Goal: Complete application form: Complete application form

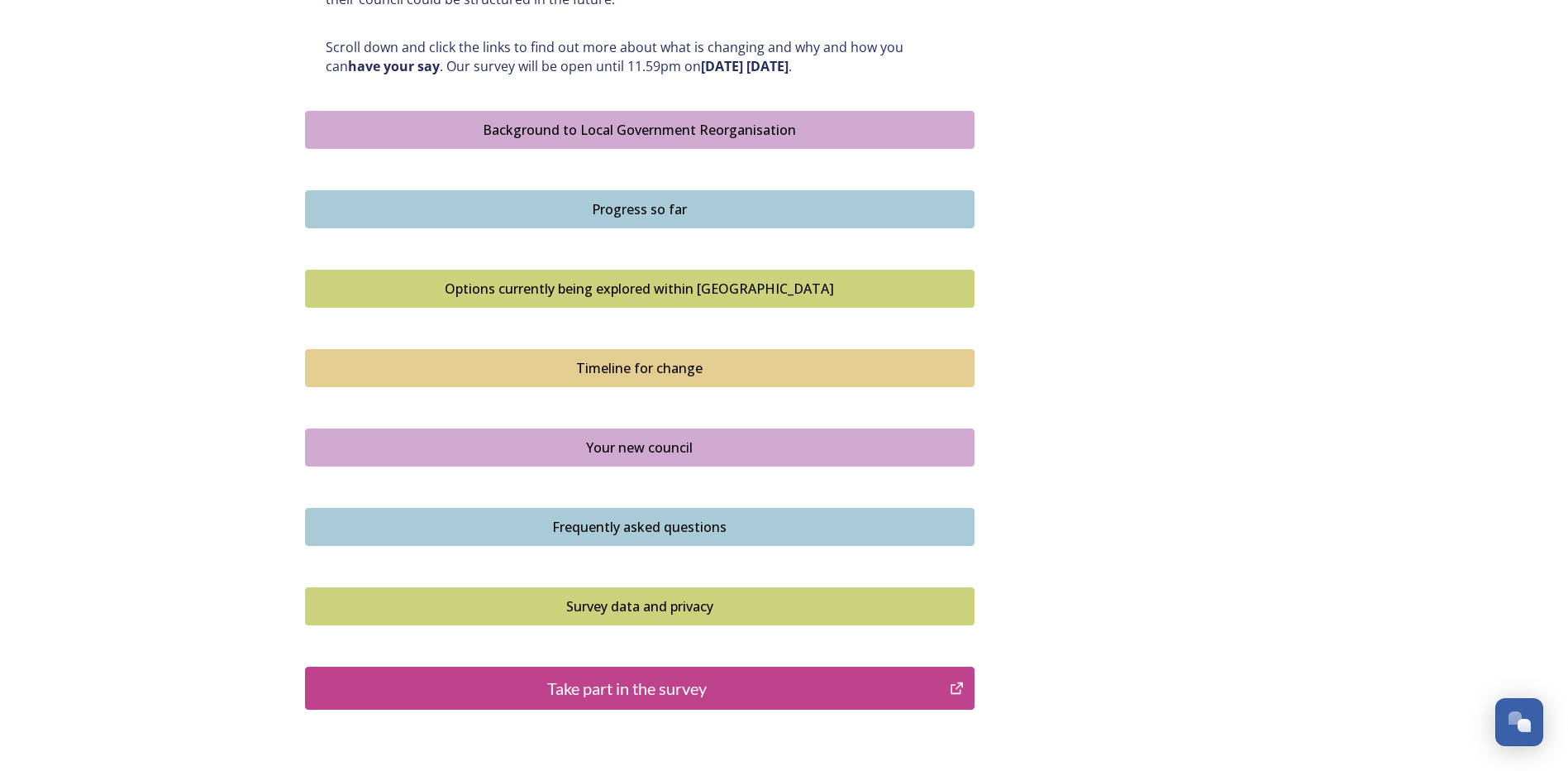
scroll to position [890, 0]
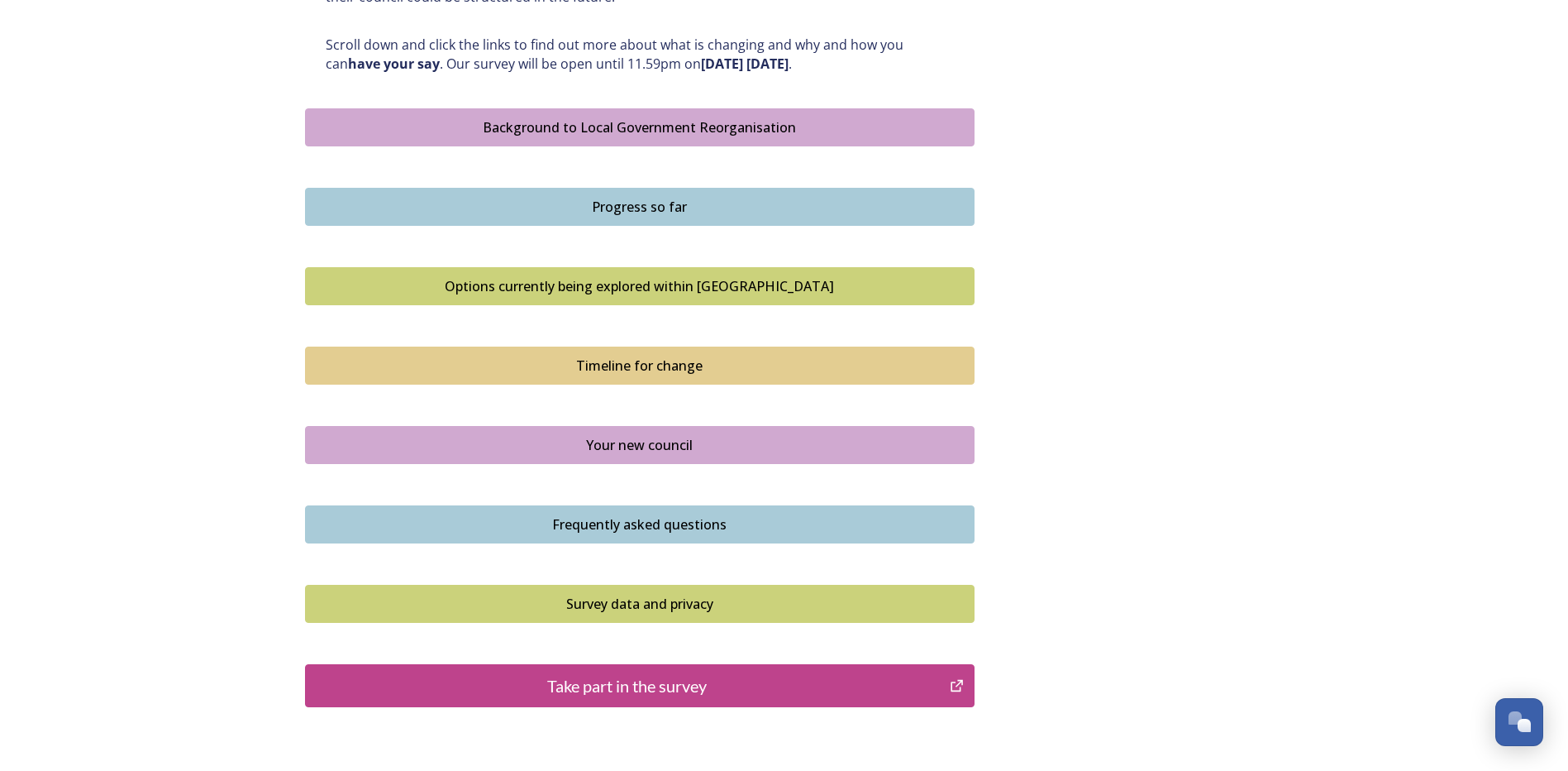
click at [659, 682] on div "Take part in the survey" at bounding box center [627, 686] width 627 height 25
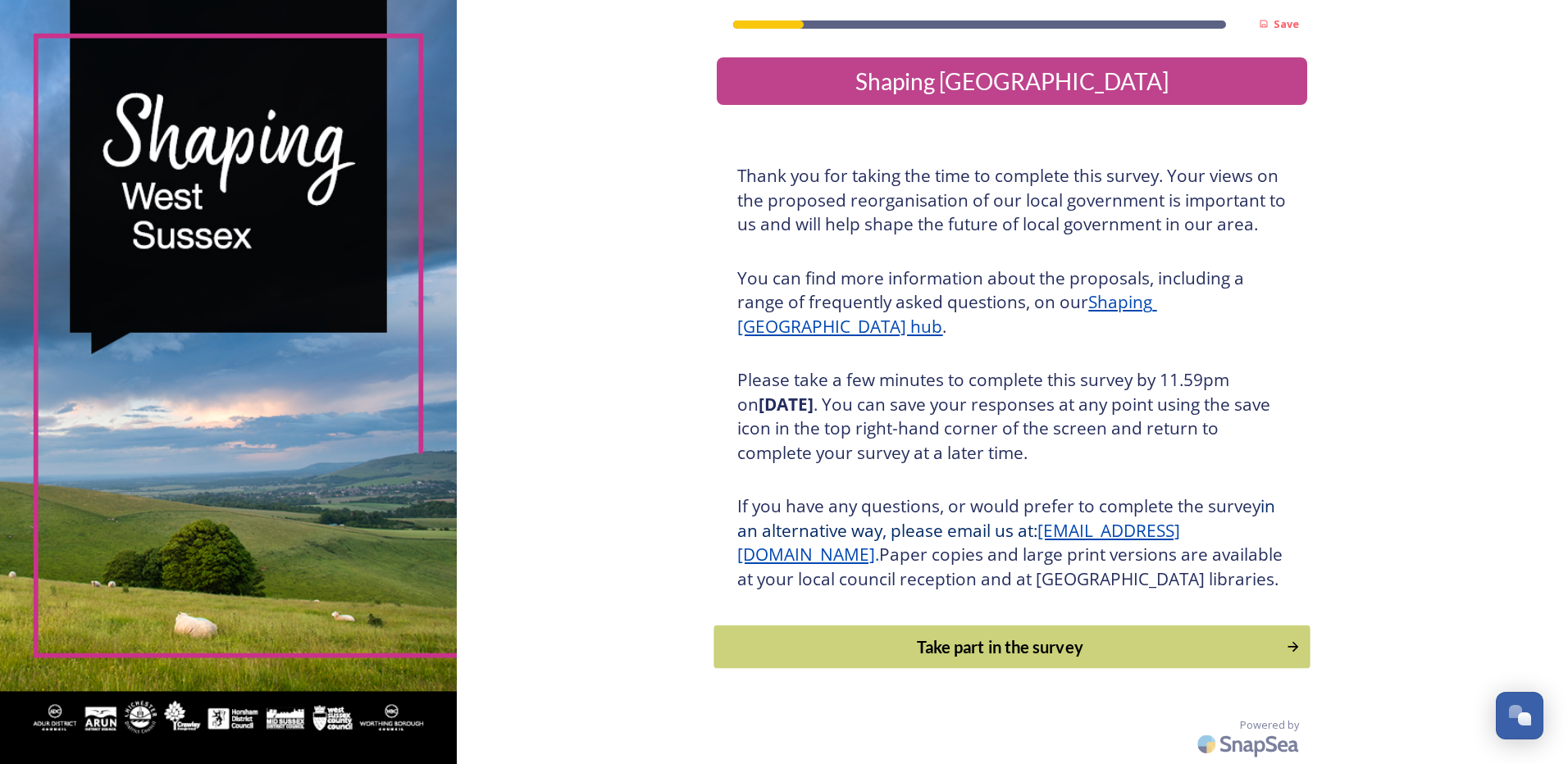
click at [1006, 659] on div "Take part in the survey" at bounding box center [1000, 647] width 554 height 25
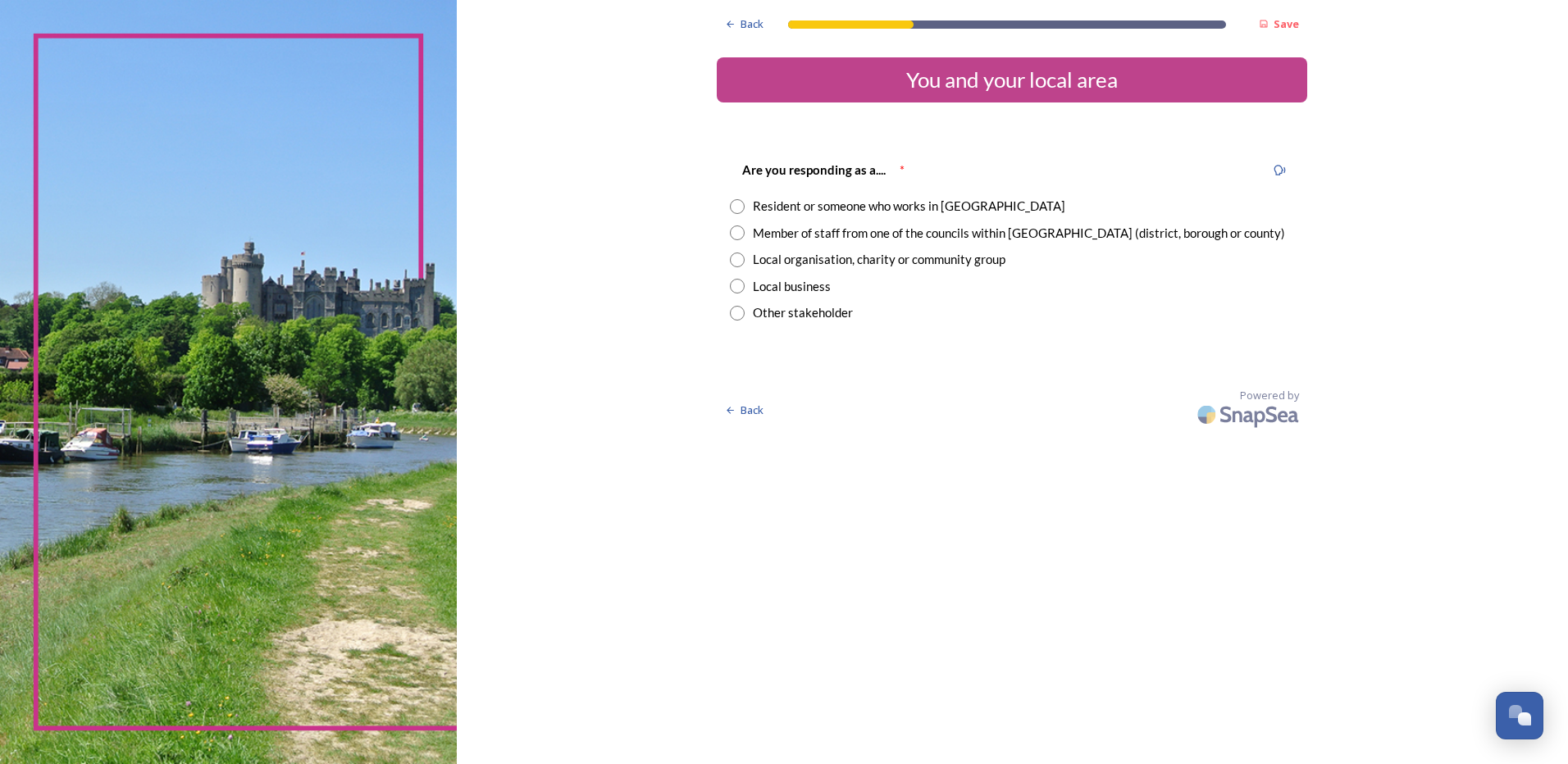
click at [739, 204] on input "radio" at bounding box center [737, 207] width 15 height 15
radio input "true"
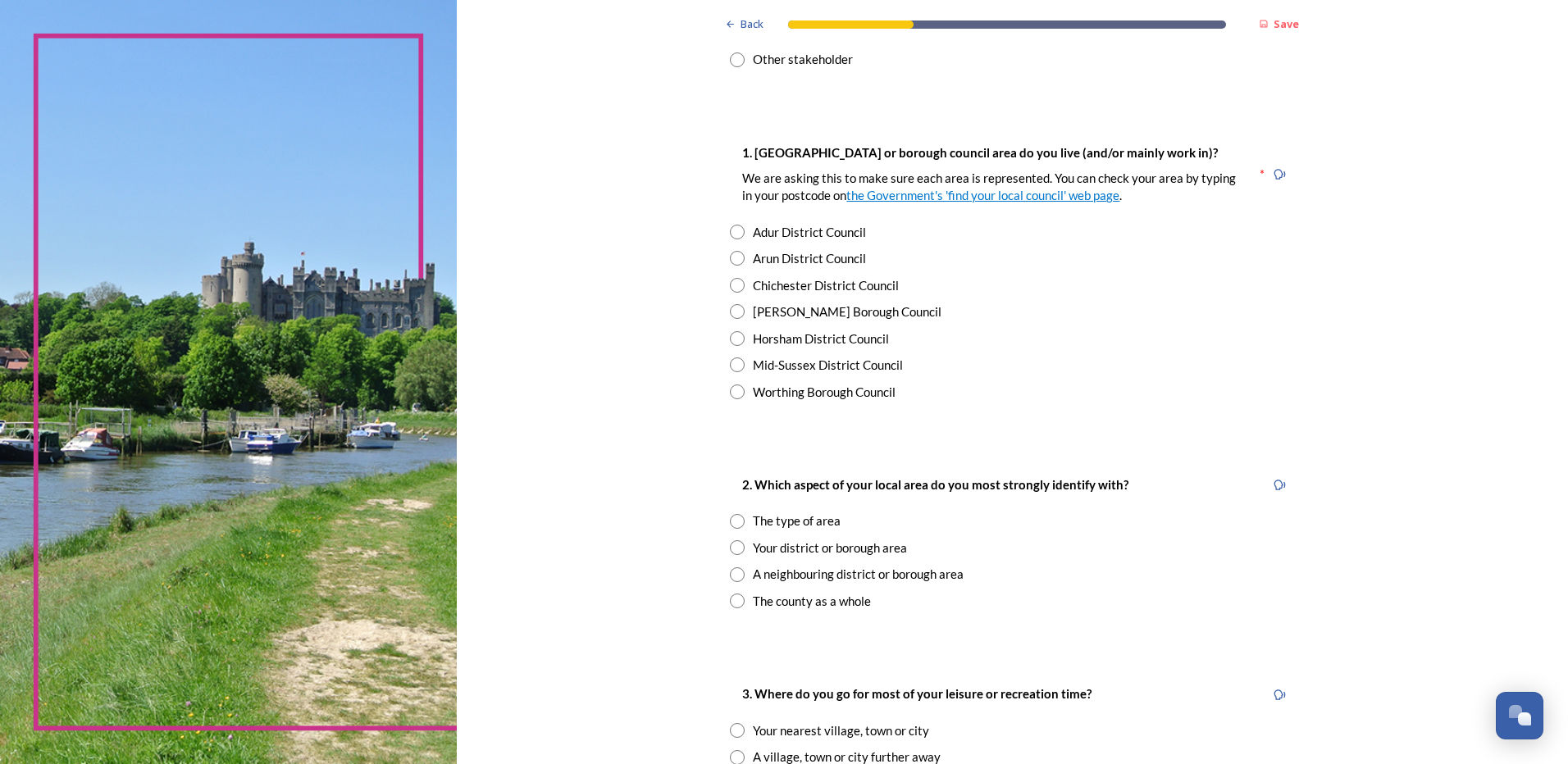
scroll to position [260, 0]
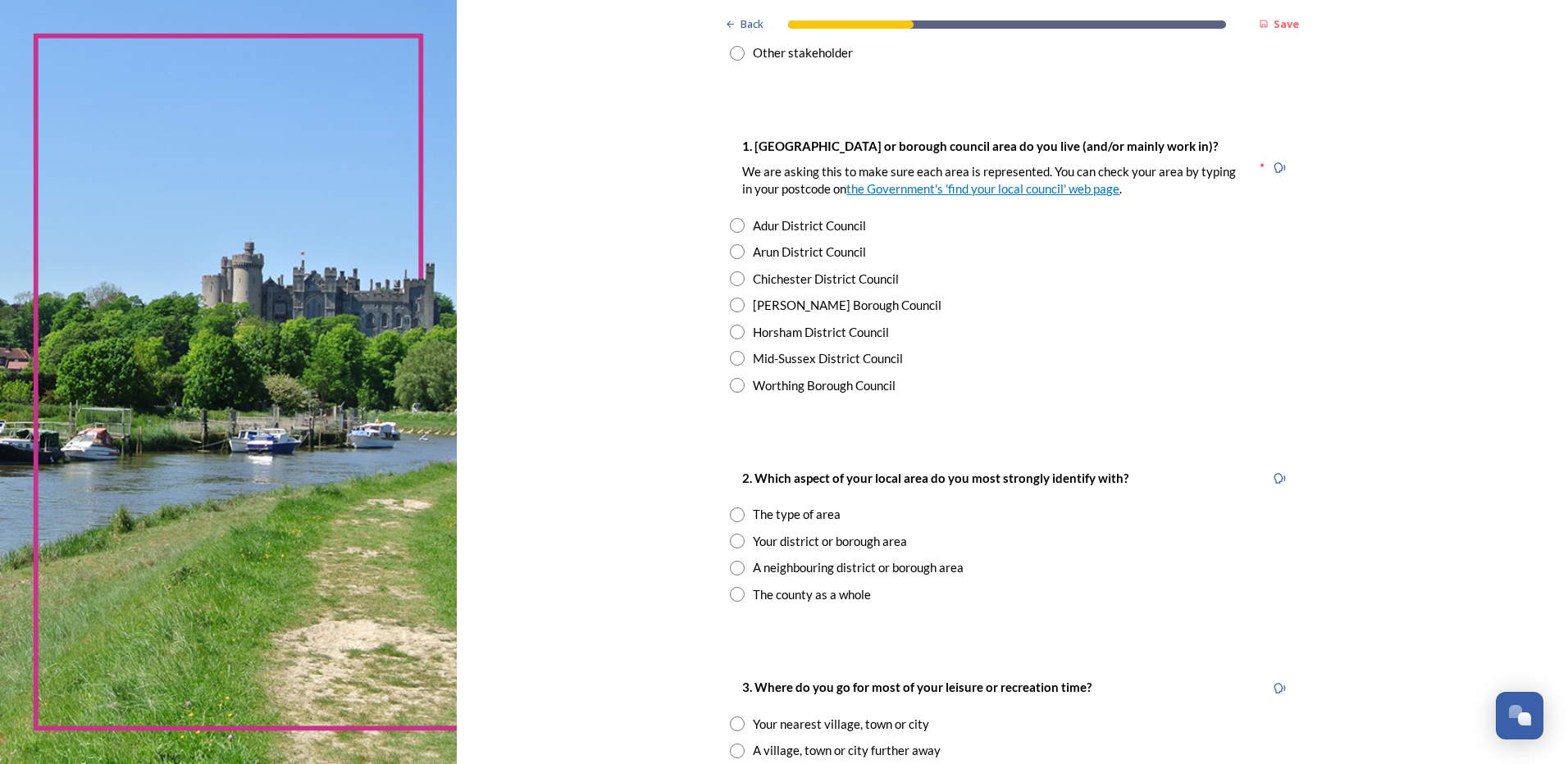
click at [730, 388] on input "radio" at bounding box center [737, 385] width 15 height 15
radio input "true"
click at [731, 514] on input "radio" at bounding box center [737, 514] width 15 height 15
radio input "true"
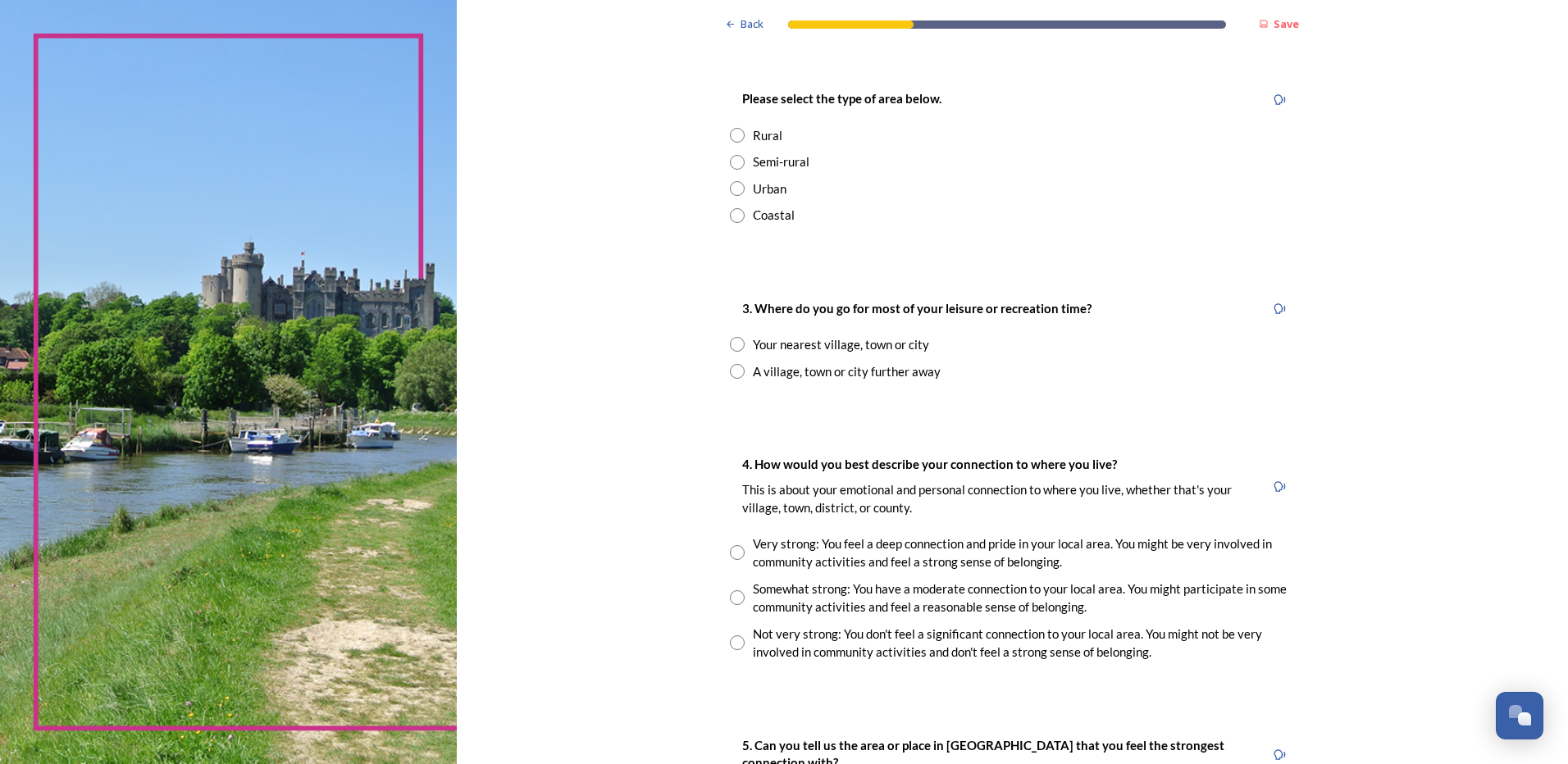
scroll to position [851, 0]
click at [730, 207] on input "radio" at bounding box center [737, 213] width 15 height 15
radio input "true"
click at [741, 341] on div "Your nearest village, town or city" at bounding box center [1011, 341] width 564 height 19
radio input "true"
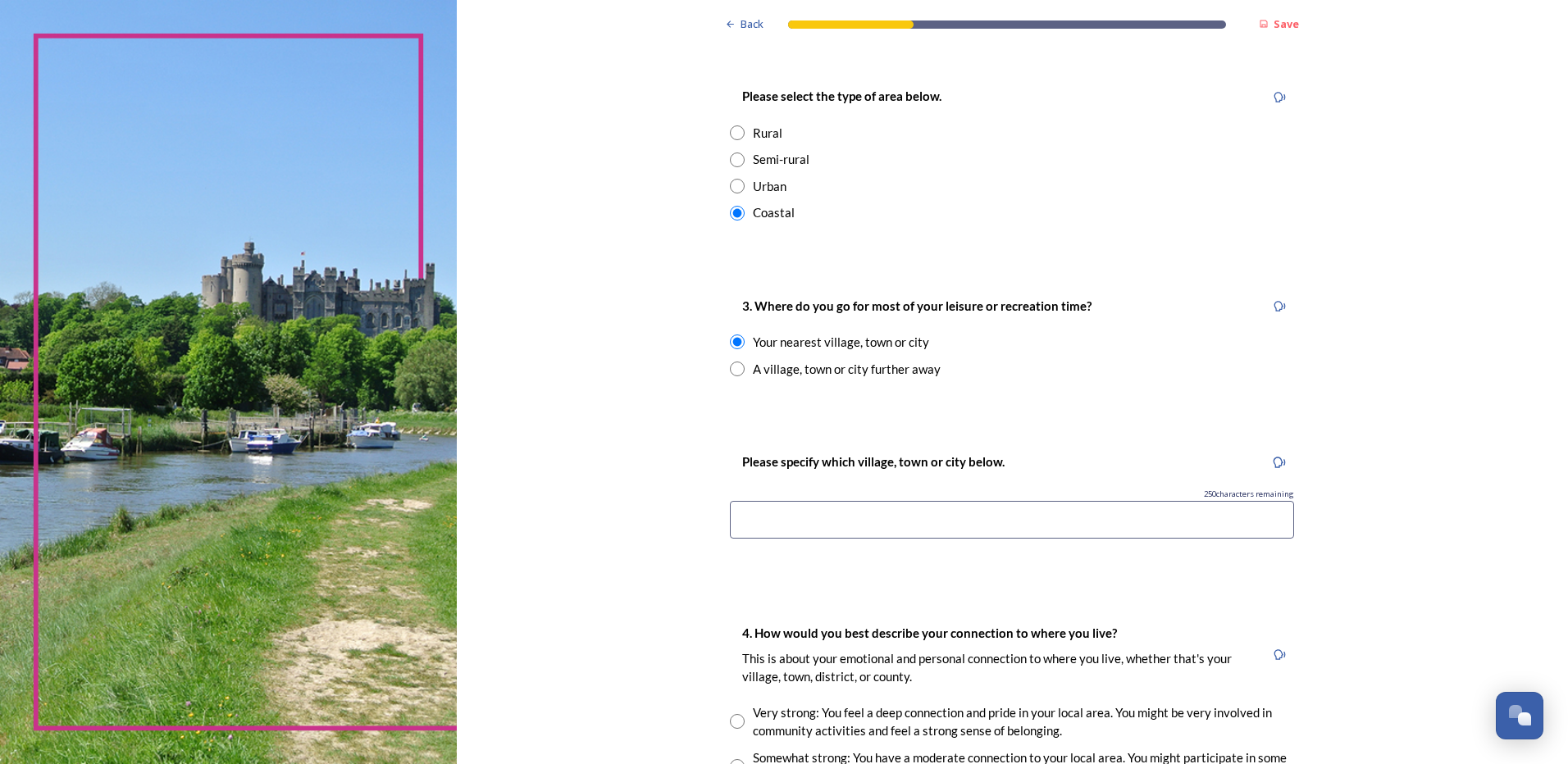
click at [1071, 525] on input at bounding box center [1011, 519] width 564 height 37
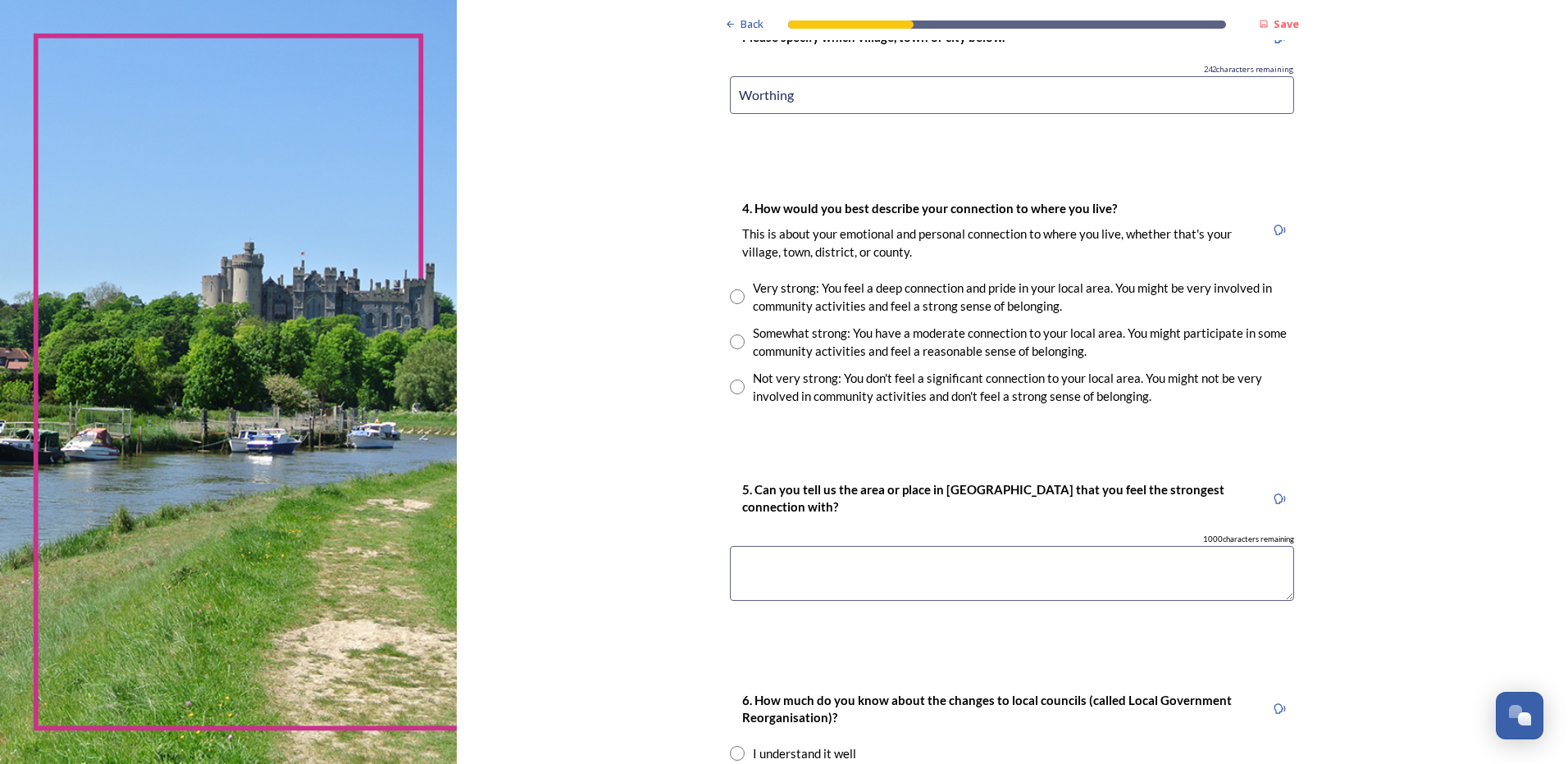
scroll to position [1299, 0]
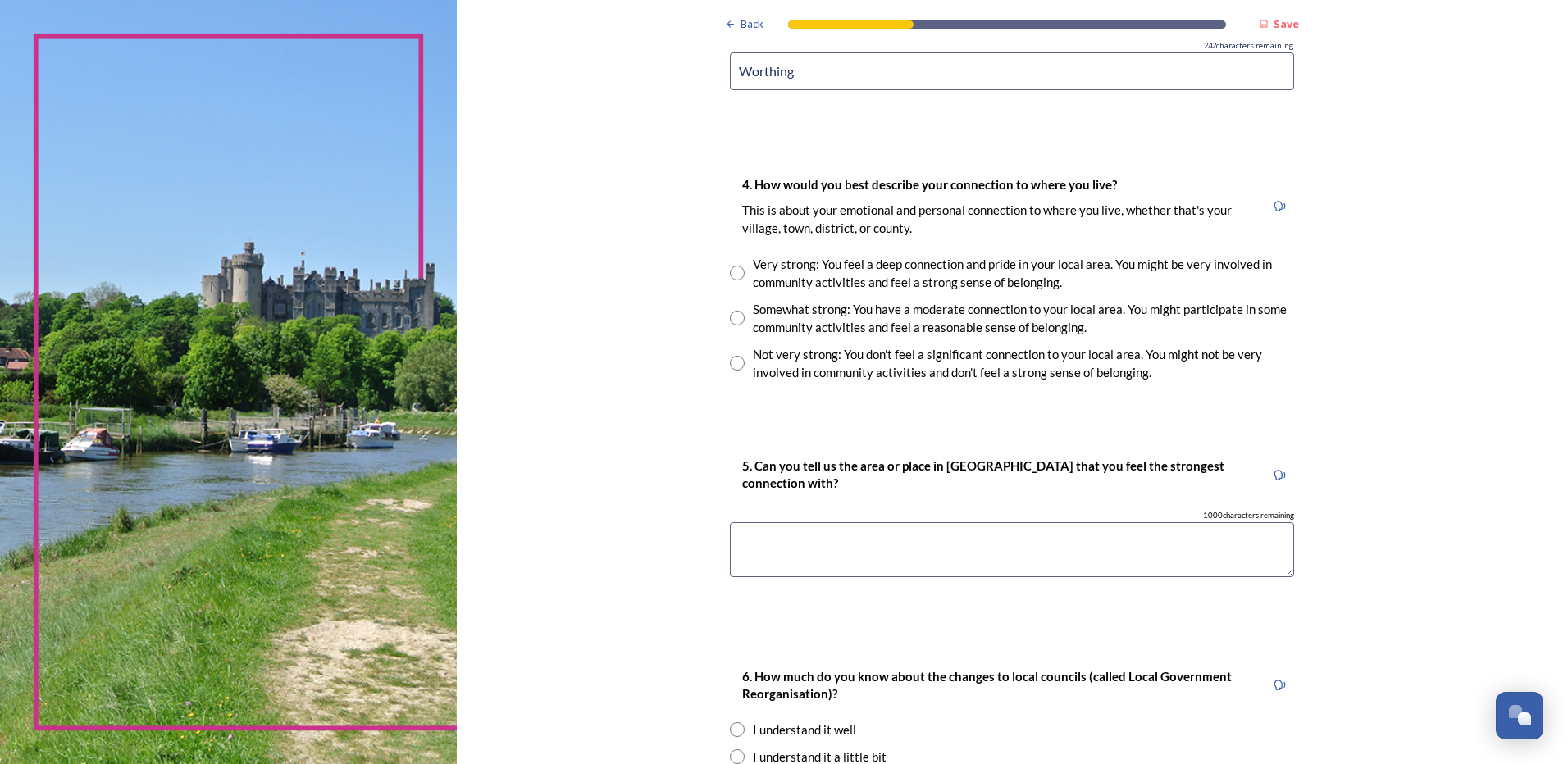
type input "Worthing"
click at [735, 317] on input "radio" at bounding box center [737, 318] width 15 height 15
radio input "true"
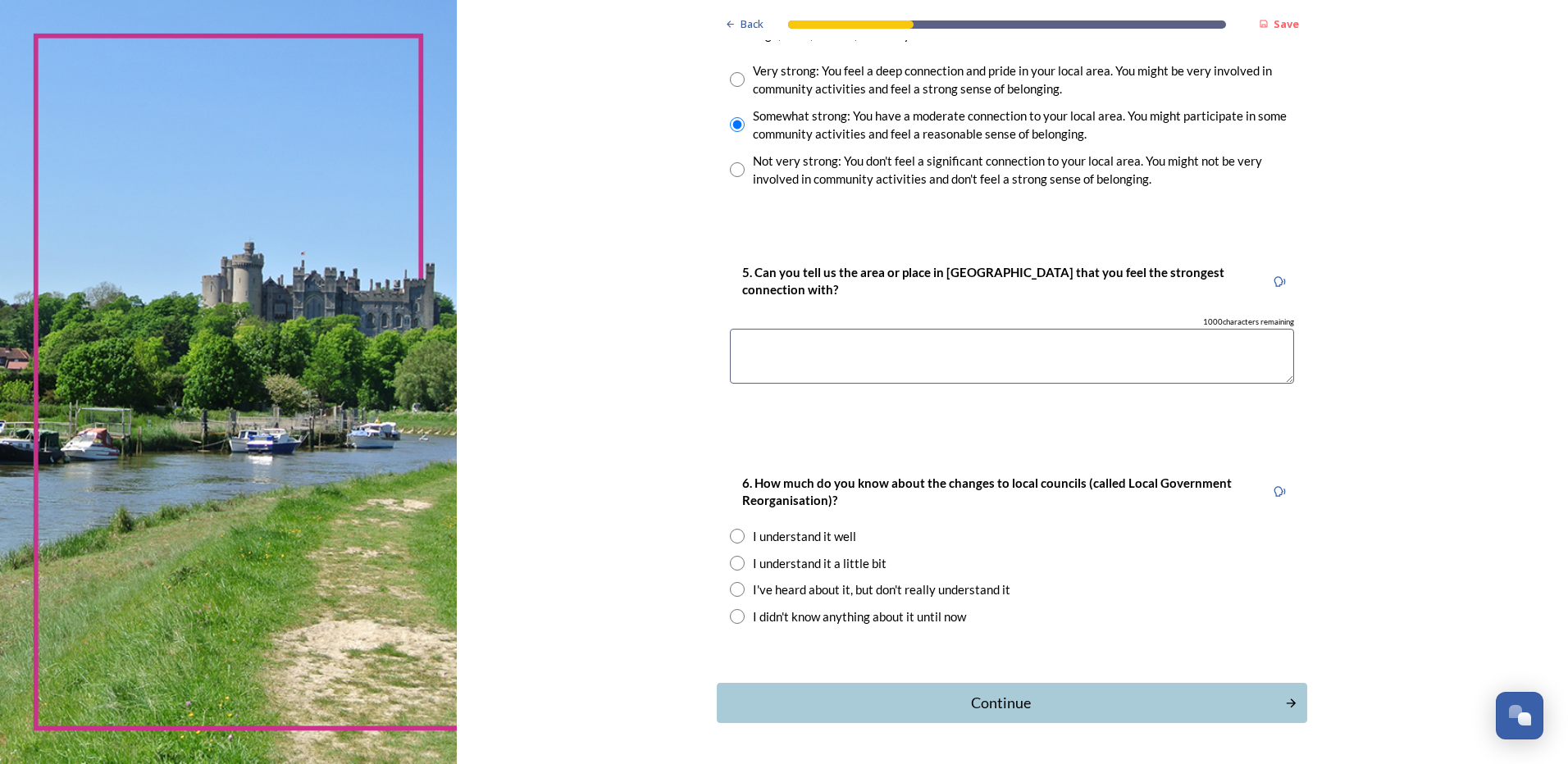
scroll to position [1546, 0]
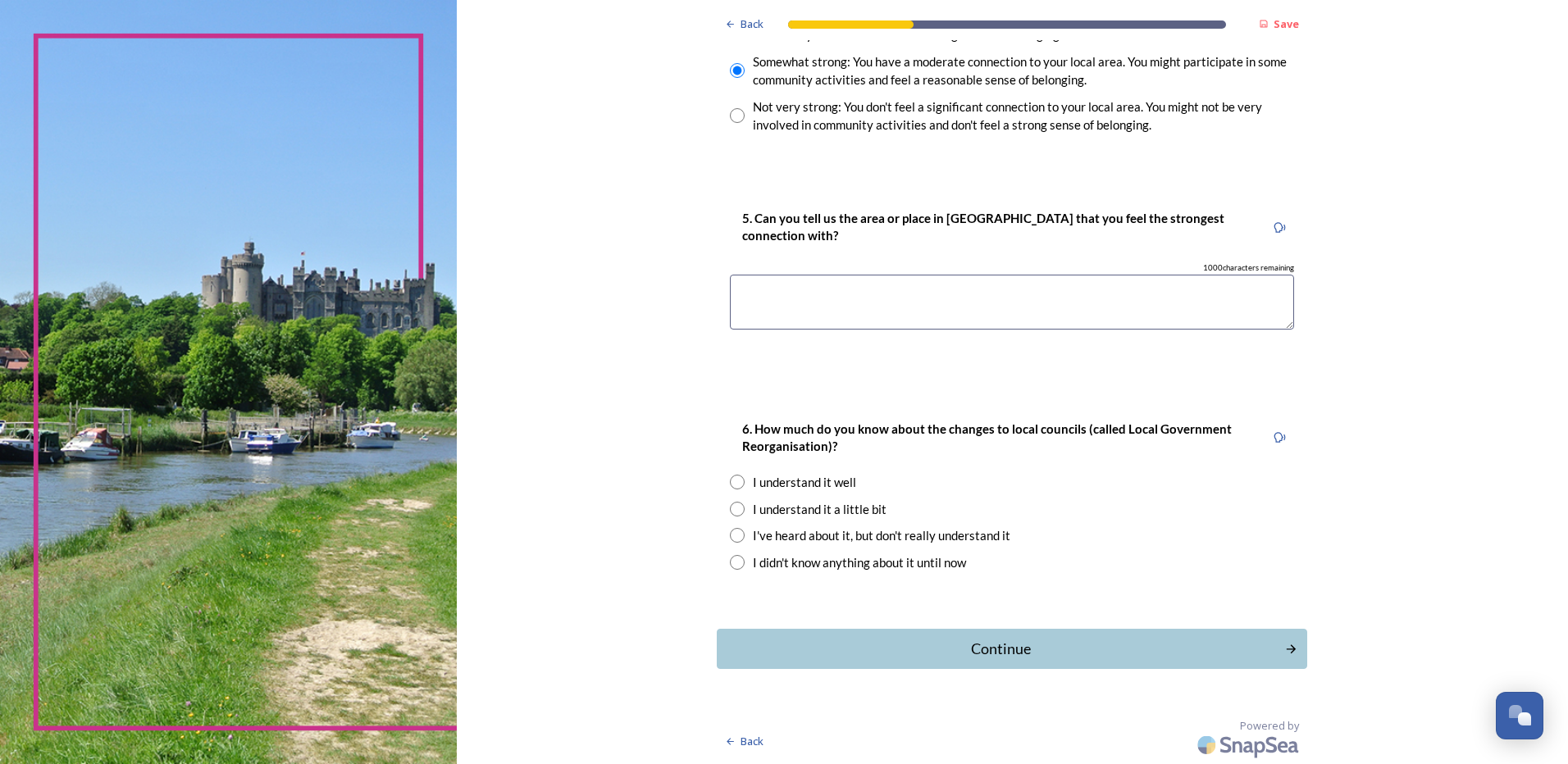
click at [910, 313] on textarea at bounding box center [1011, 302] width 564 height 55
type textarea "Supporting local events, such as [DATE]"
click at [733, 475] on input "radio" at bounding box center [737, 482] width 15 height 15
radio input "true"
click at [965, 647] on div "Continue" at bounding box center [1000, 648] width 555 height 22
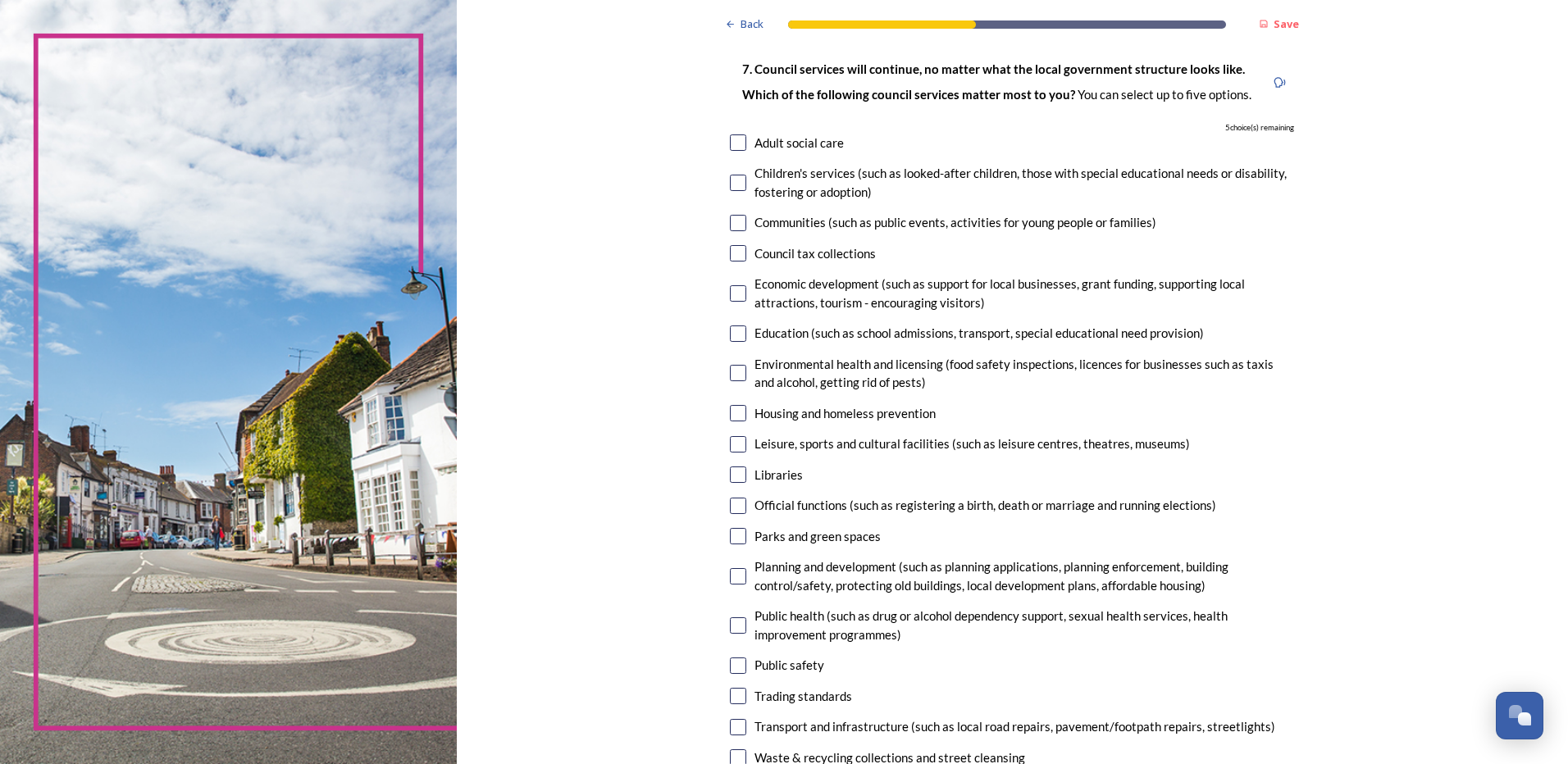
scroll to position [106, 0]
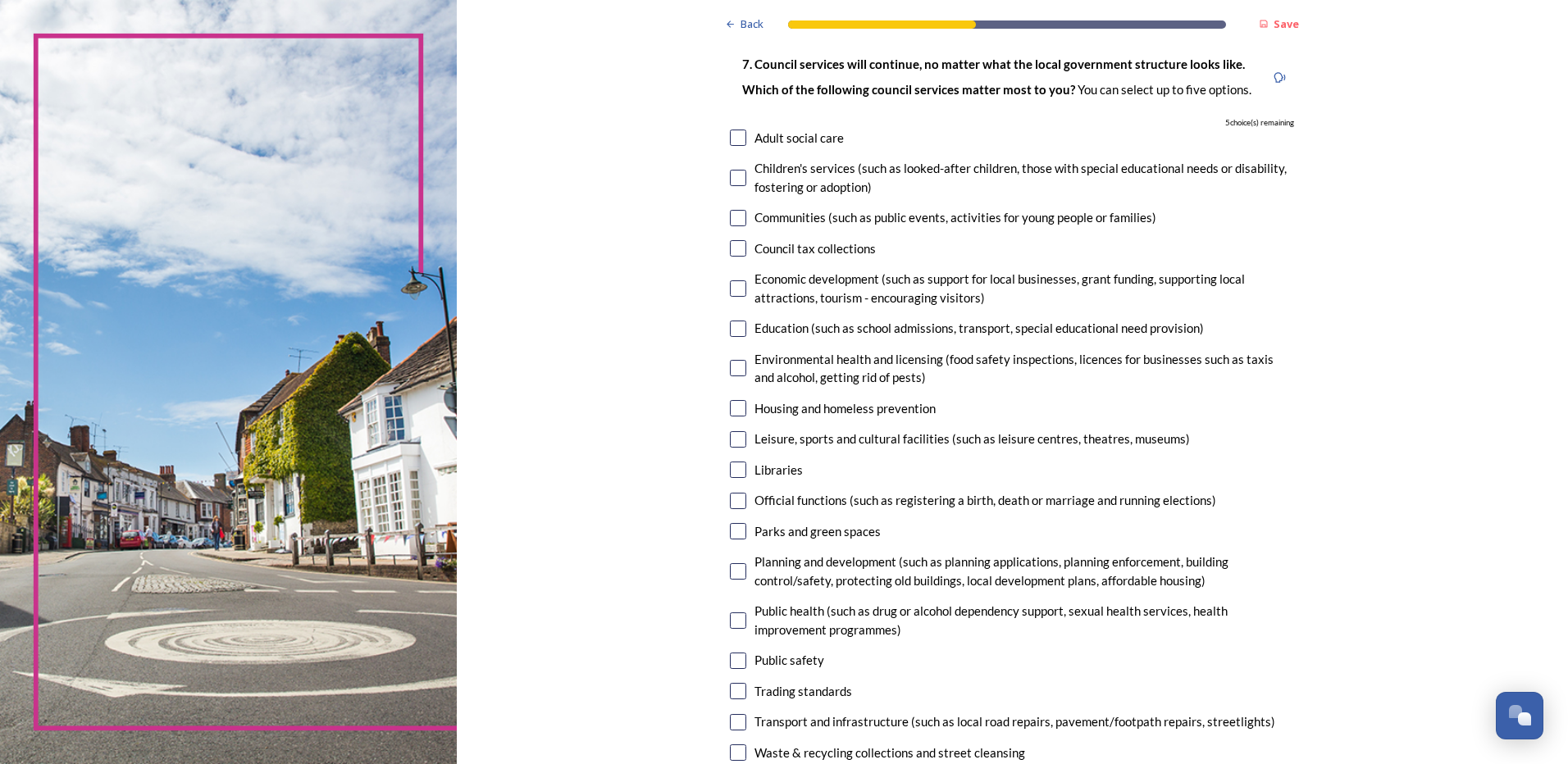
click at [734, 138] on input "checkbox" at bounding box center [738, 138] width 16 height 16
checkbox input "true"
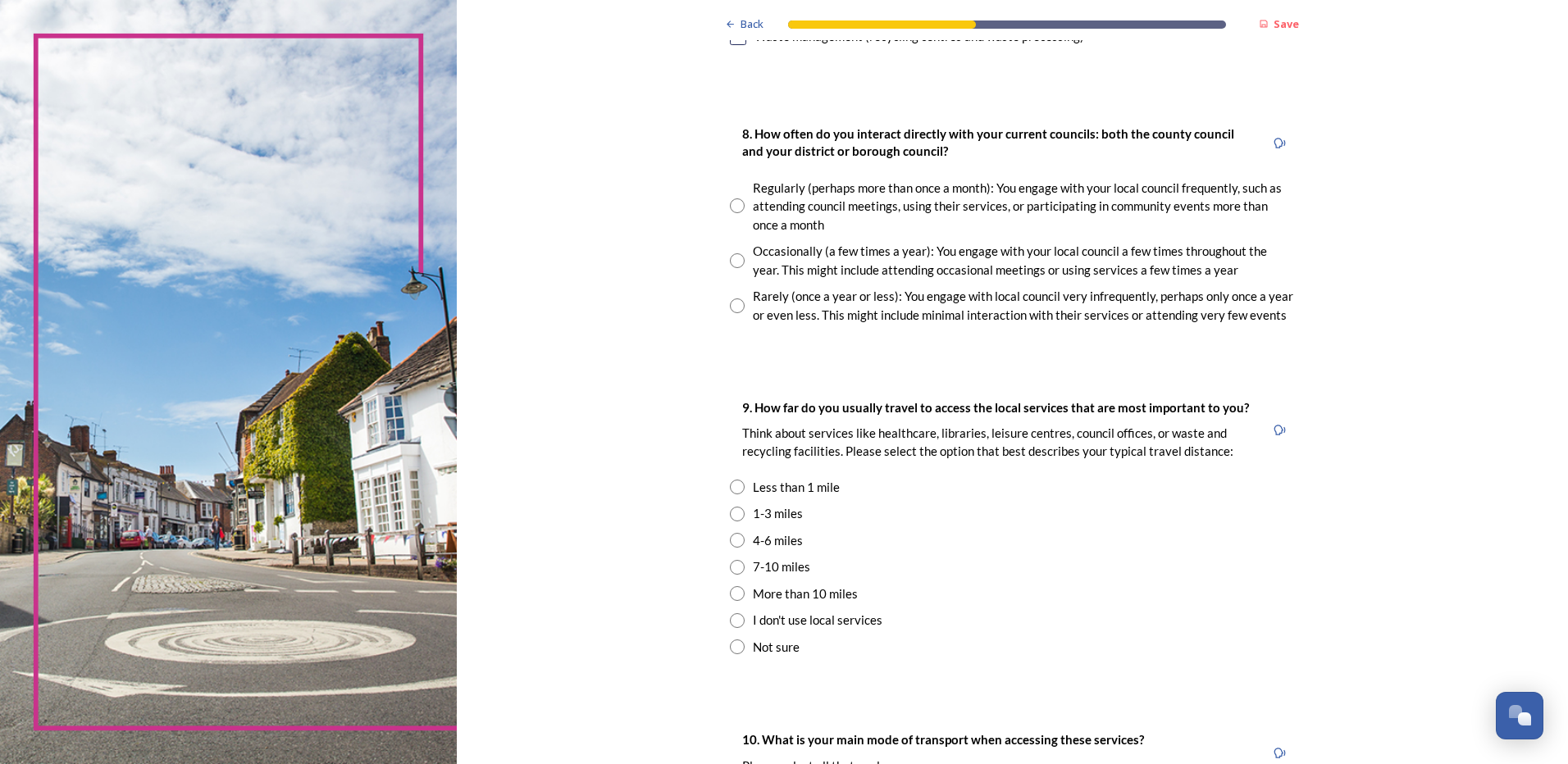
scroll to position [857, 0]
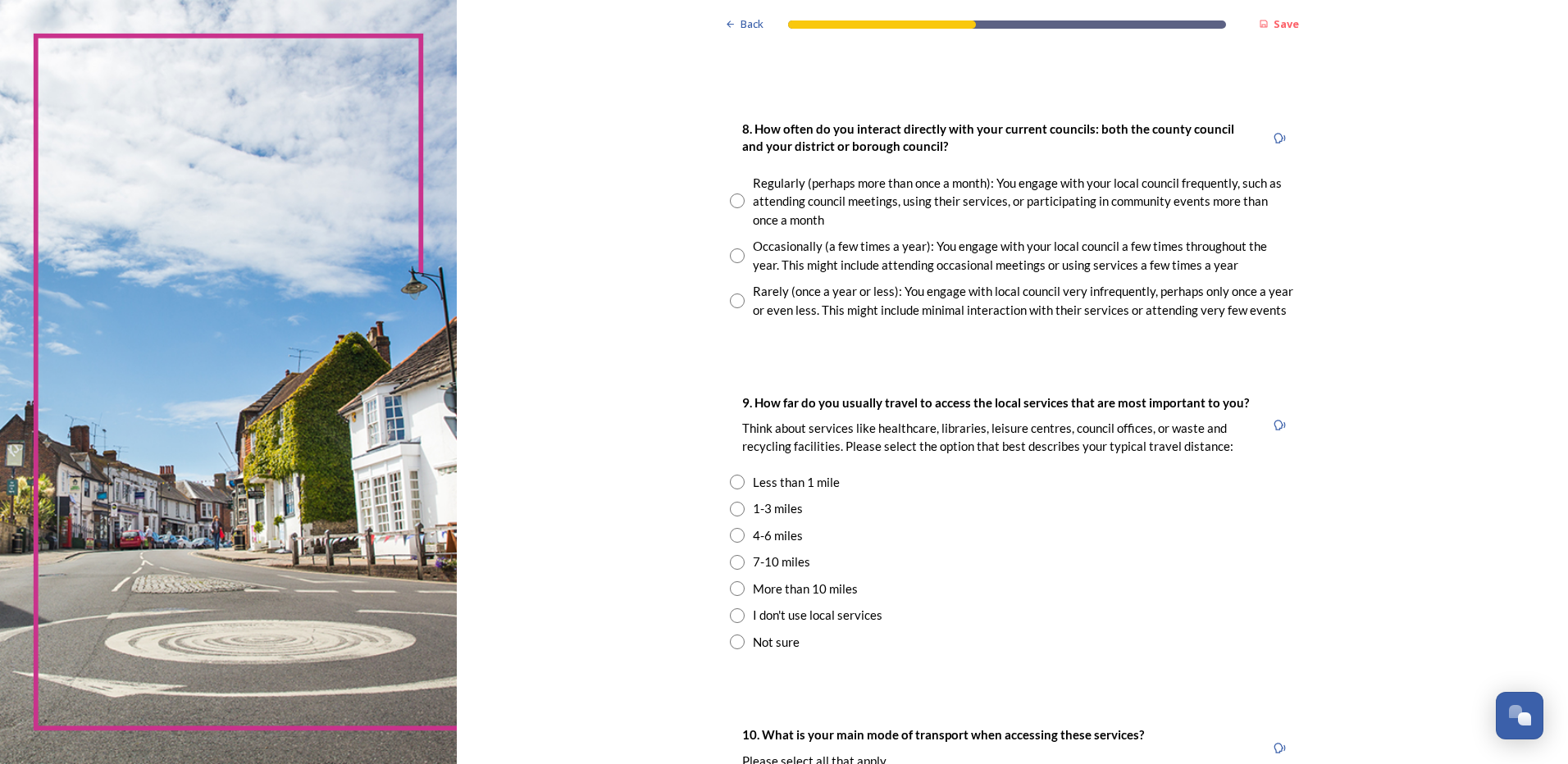
click at [730, 303] on input "radio" at bounding box center [737, 301] width 15 height 15
radio input "true"
click at [731, 506] on input "radio" at bounding box center [737, 509] width 15 height 15
radio input "true"
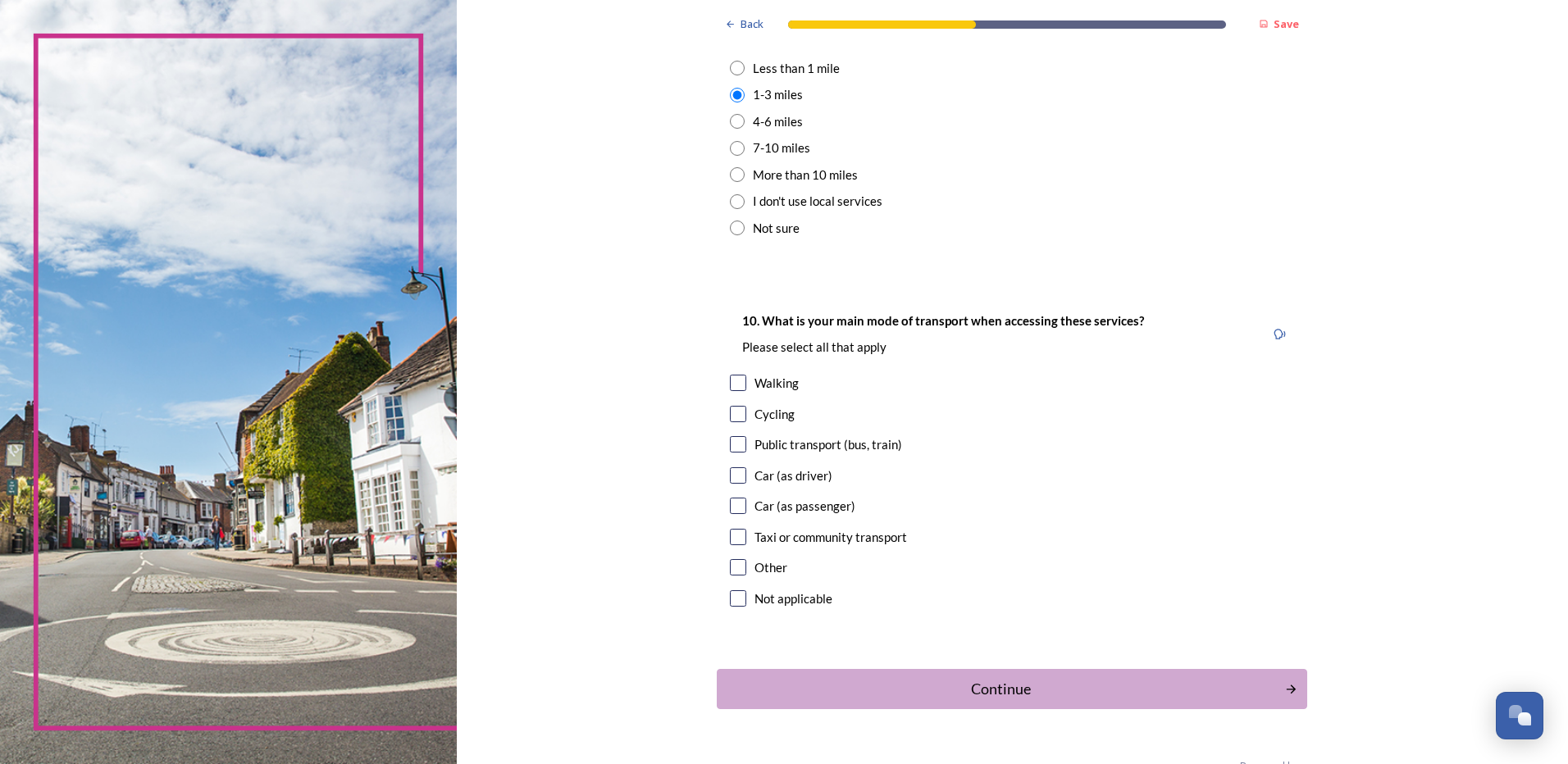
scroll to position [1311, 0]
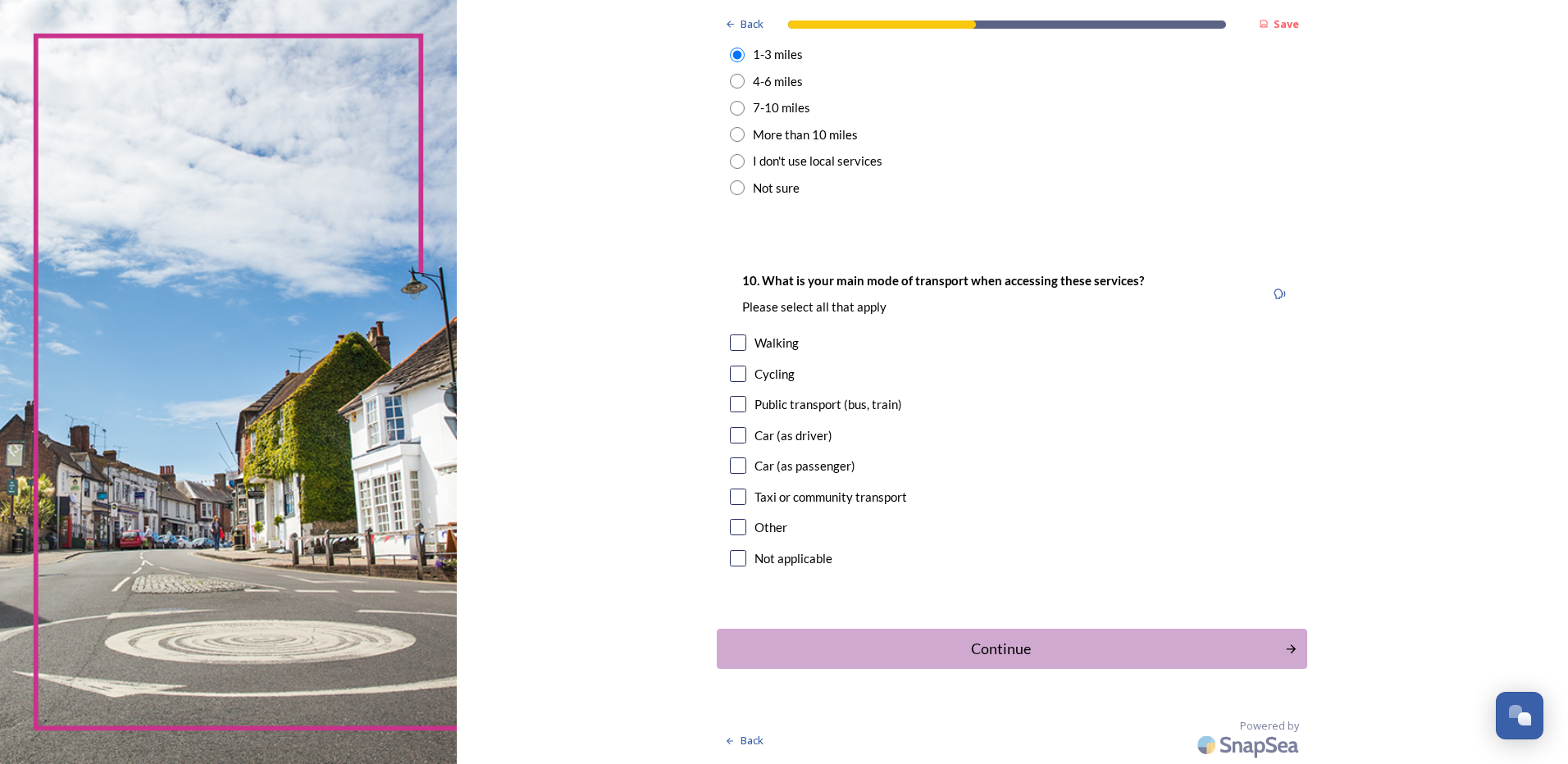
click at [734, 433] on input "checkbox" at bounding box center [738, 435] width 16 height 16
checkbox input "true"
click at [1069, 651] on div "Continue" at bounding box center [1000, 648] width 555 height 22
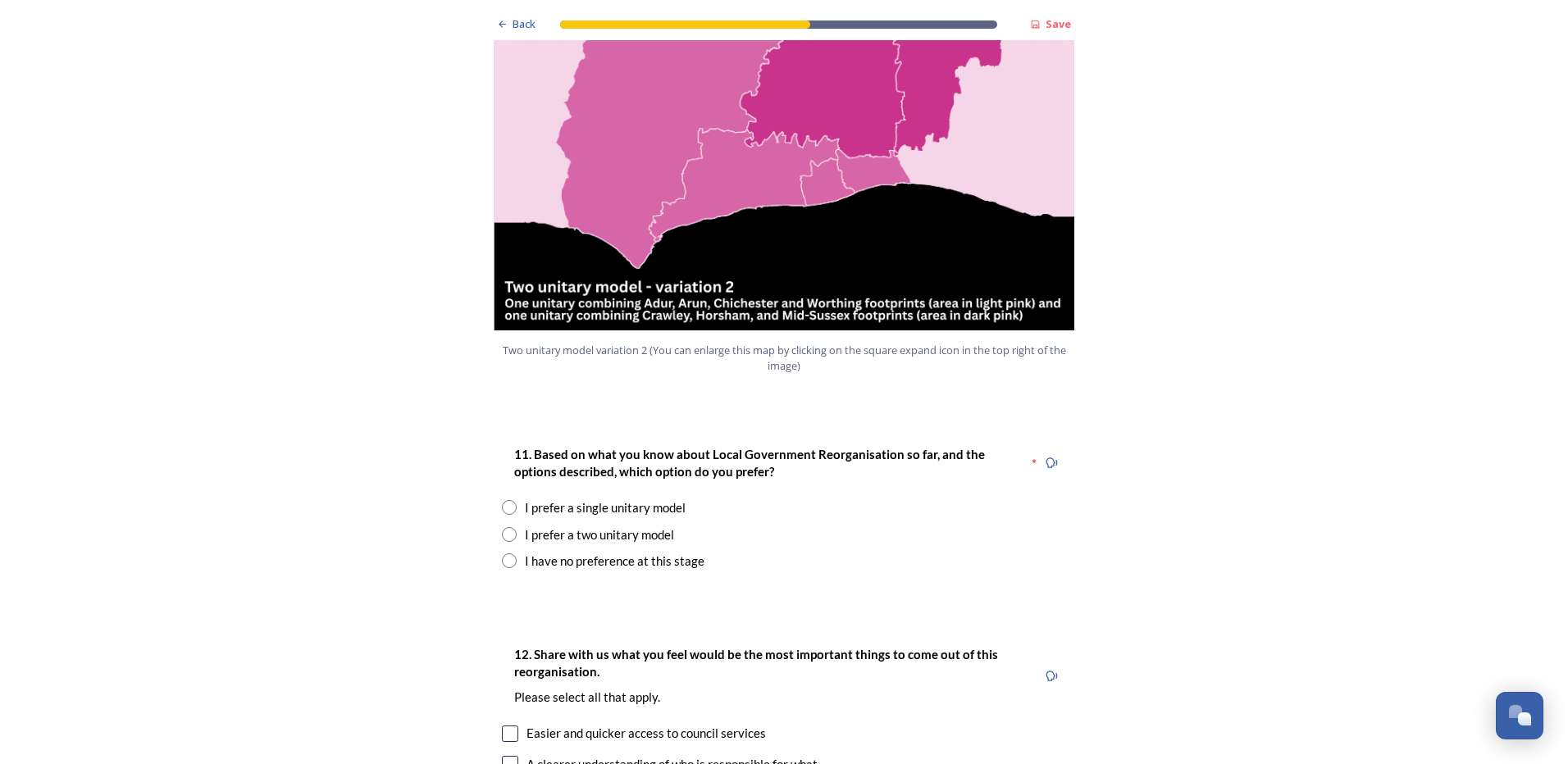
scroll to position [1860, 0]
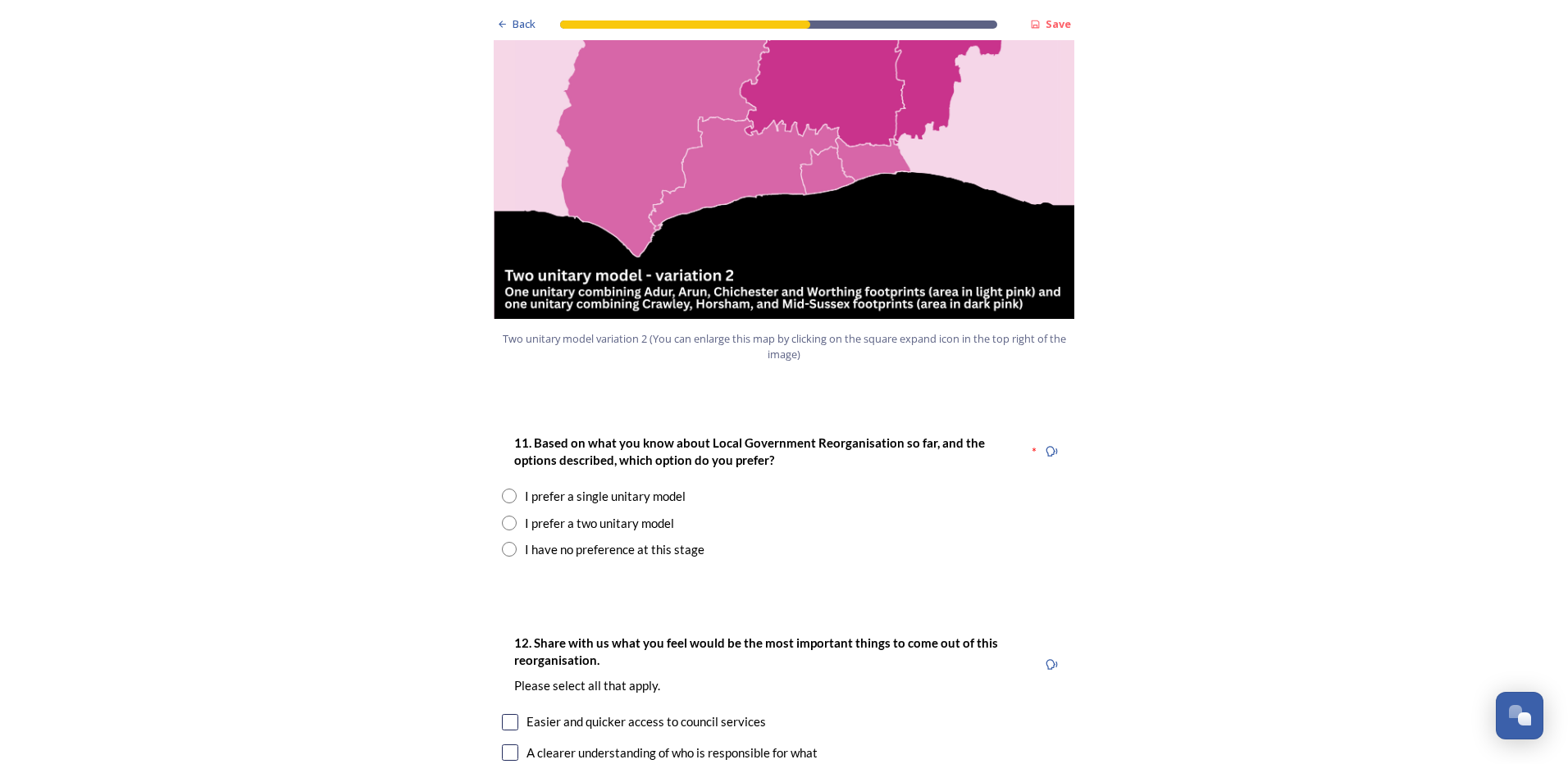
click at [506, 488] on input "radio" at bounding box center [509, 495] width 15 height 15
radio input "true"
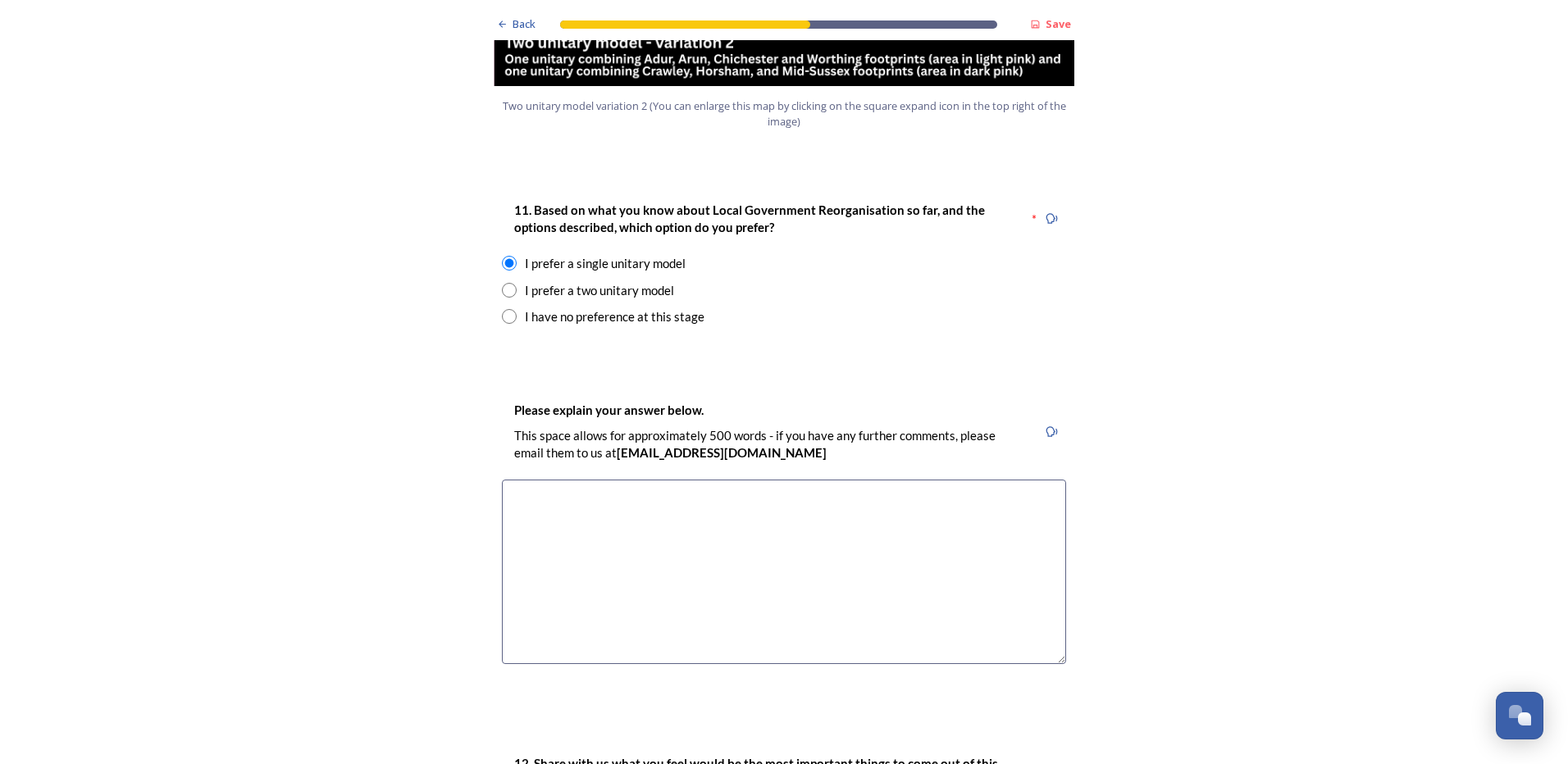
scroll to position [2130, 0]
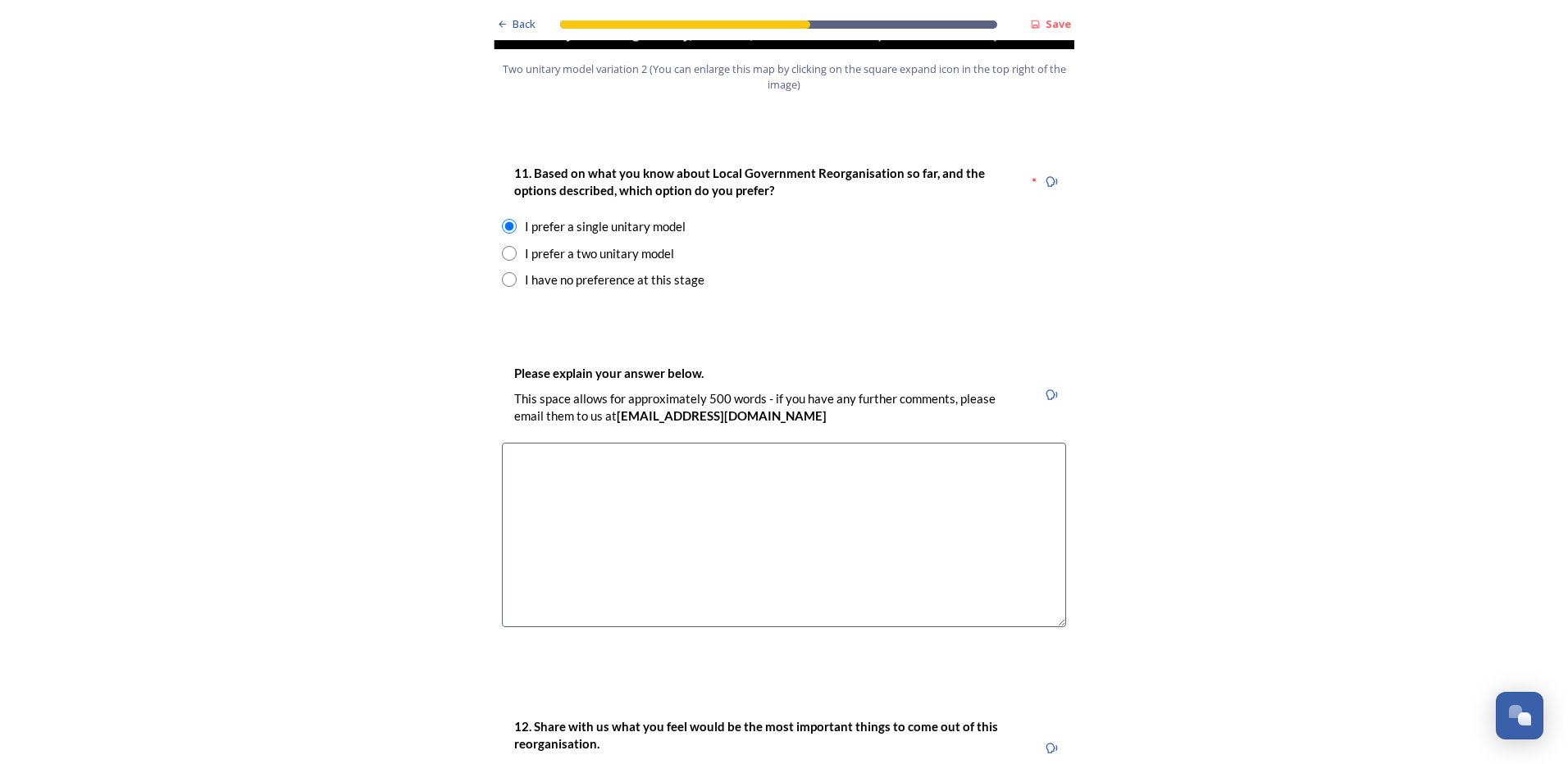
click at [880, 455] on textarea at bounding box center [784, 535] width 564 height 185
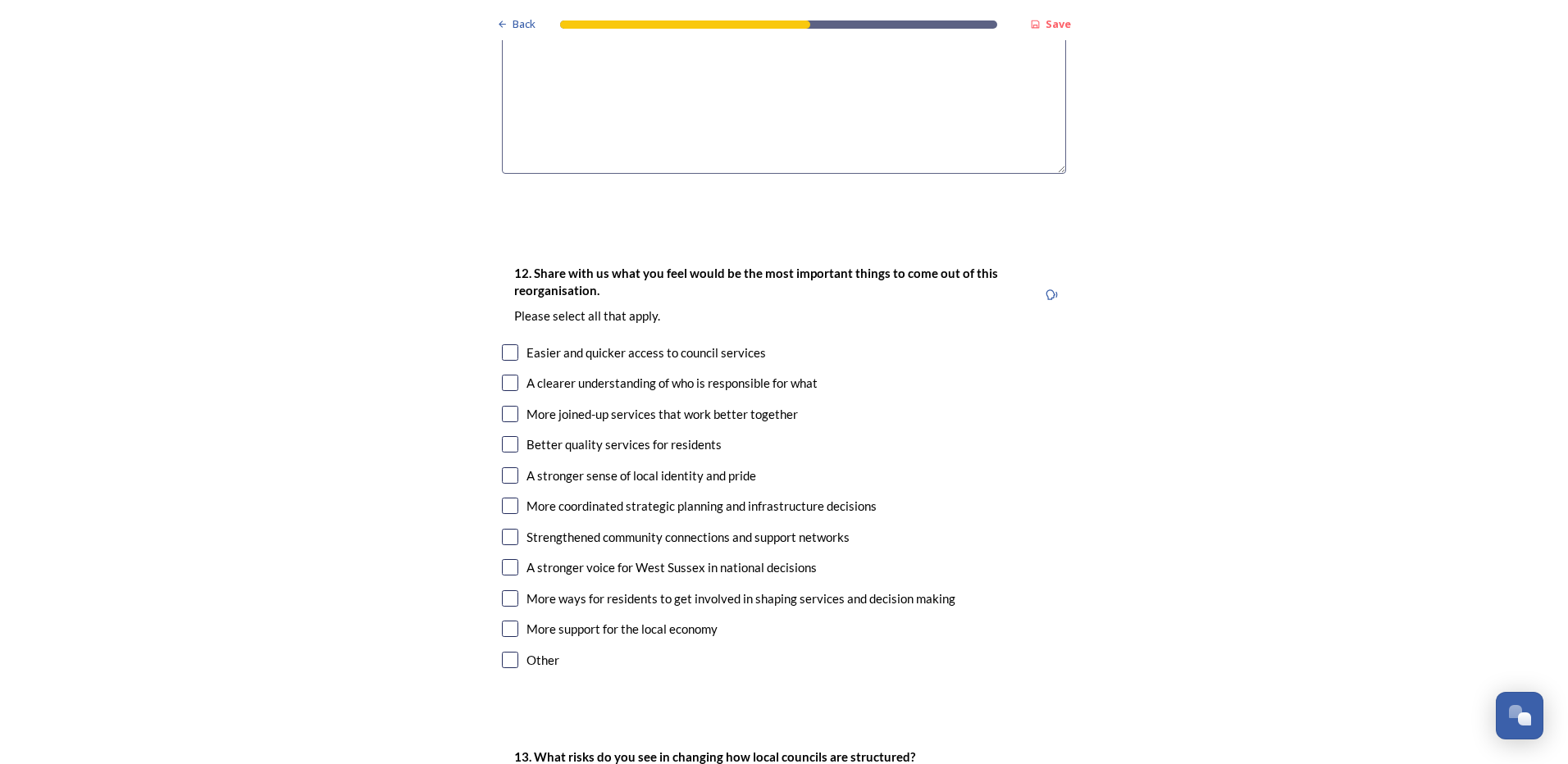
scroll to position [2595, 0]
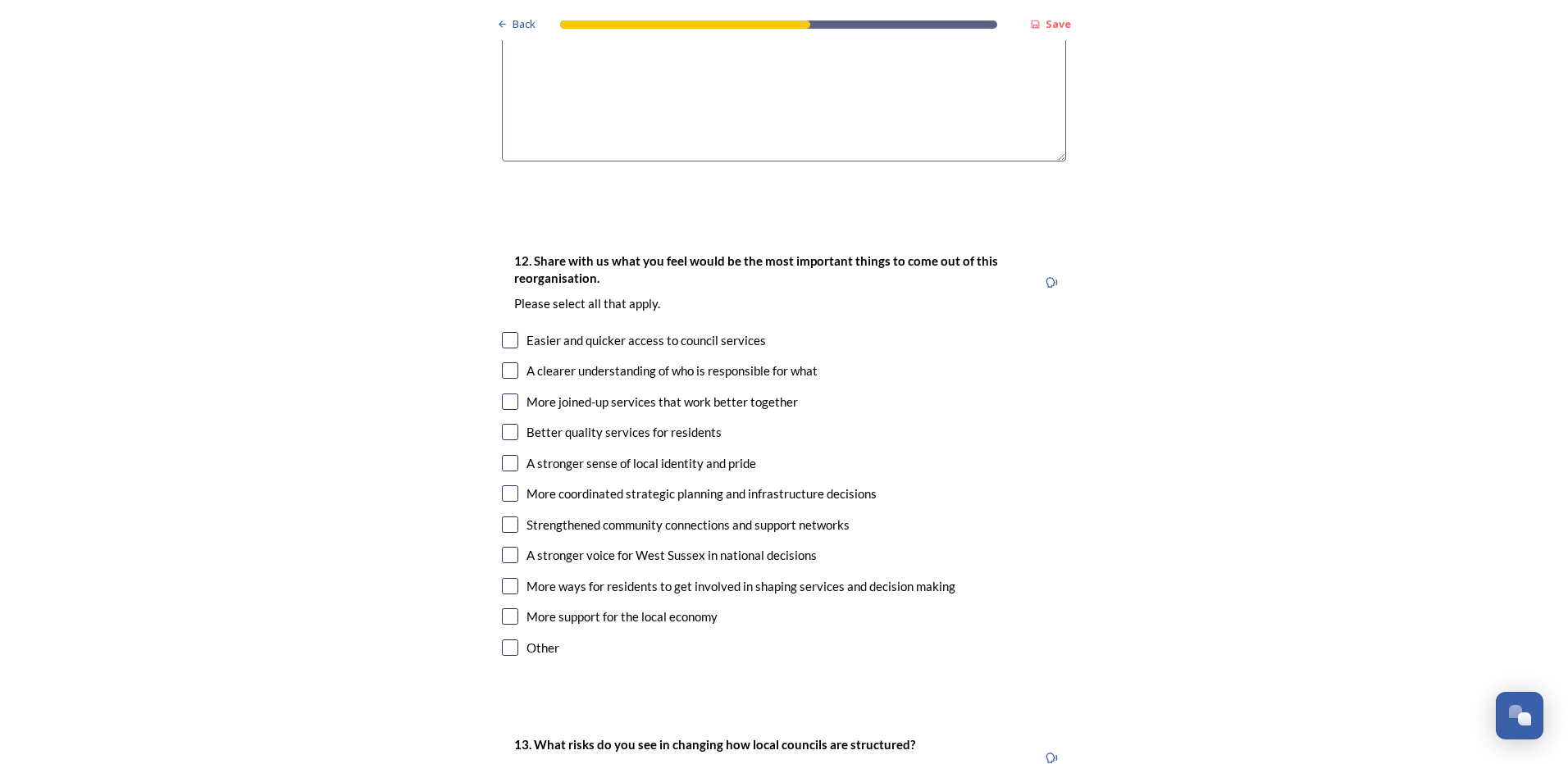
type textarea "Reduction in duplication & costs"
click at [508, 332] on input "checkbox" at bounding box center [510, 341] width 16 height 16
checkbox input "true"
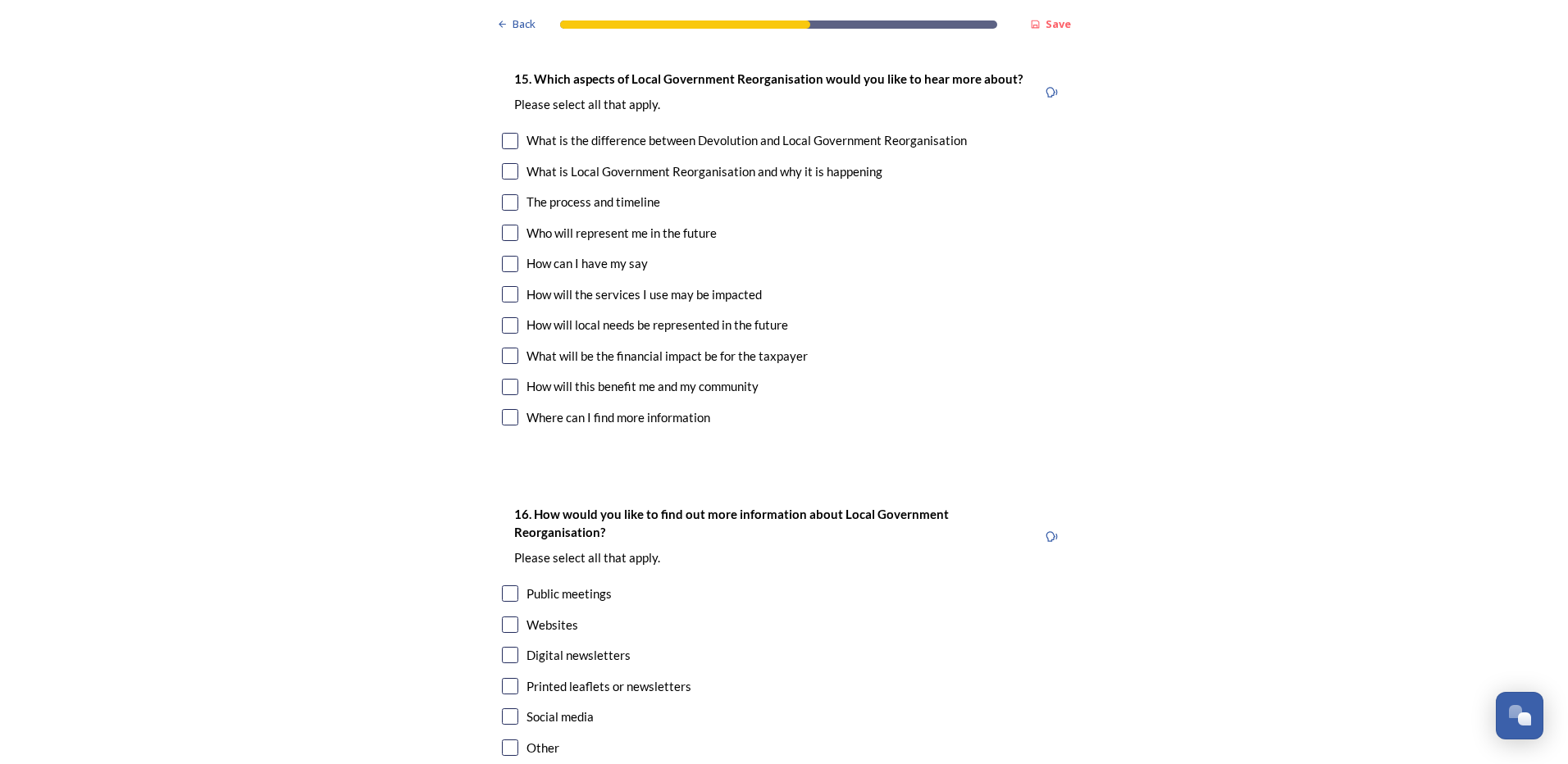
scroll to position [4659, 0]
